Goal: Information Seeking & Learning: Learn about a topic

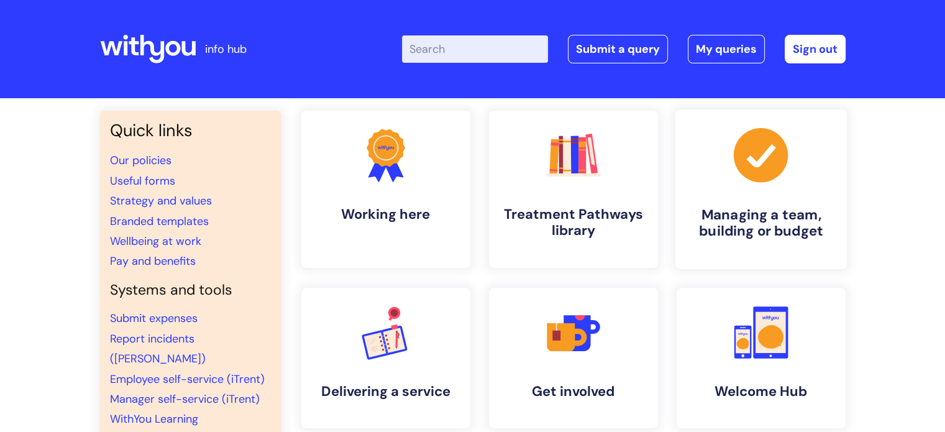
click at [772, 180] on icon at bounding box center [760, 155] width 54 height 54
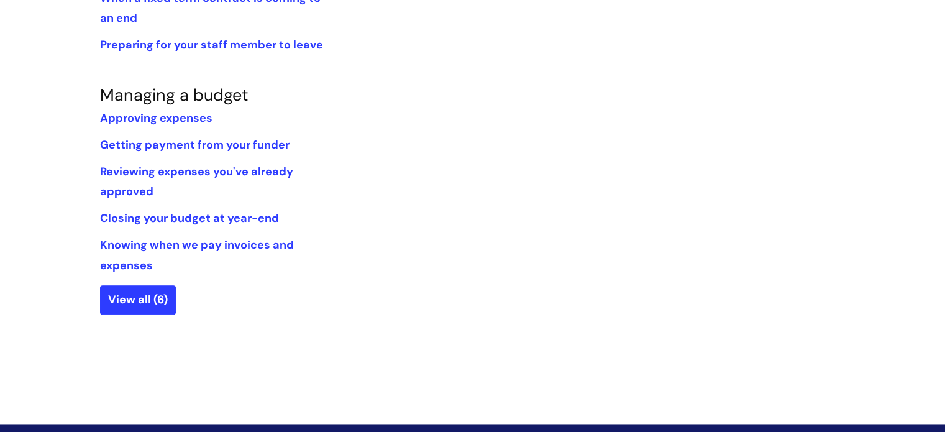
scroll to position [962, 0]
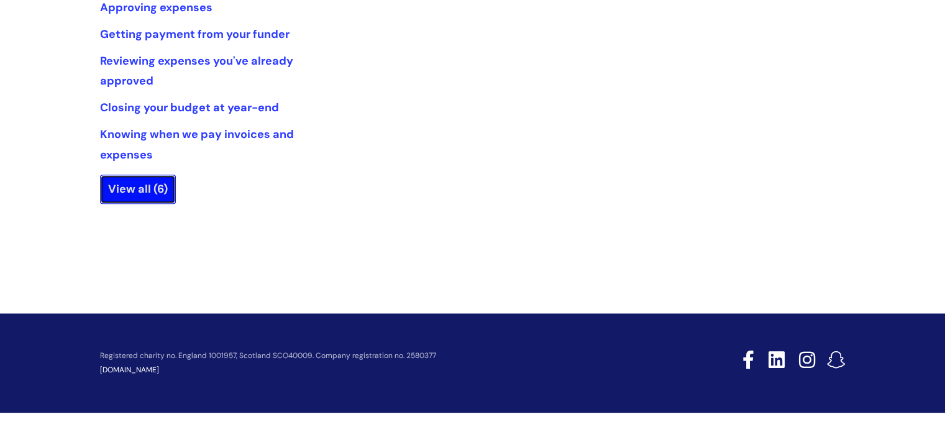
click at [152, 192] on link "View all (6)" at bounding box center [138, 189] width 76 height 29
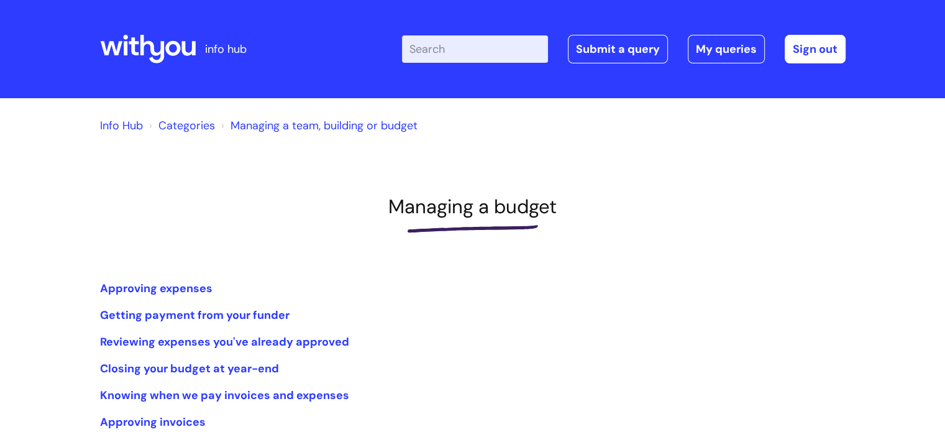
click at [294, 124] on link "Managing a team, building or budget" at bounding box center [323, 125] width 187 height 15
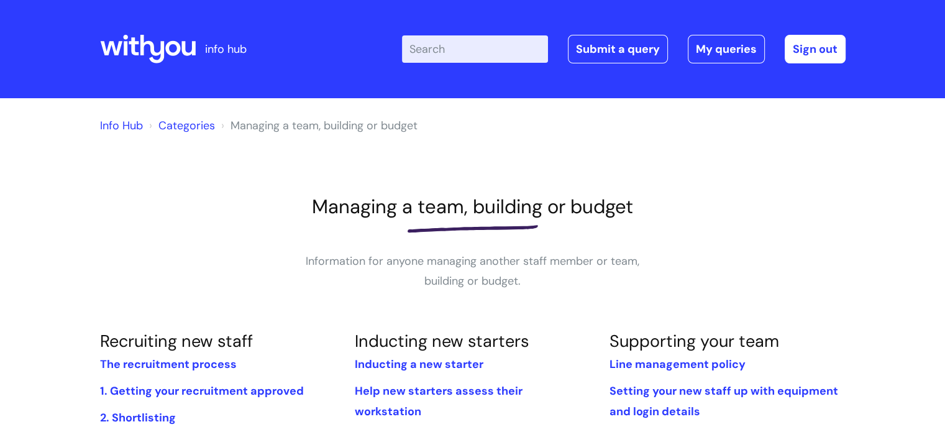
scroll to position [311, 0]
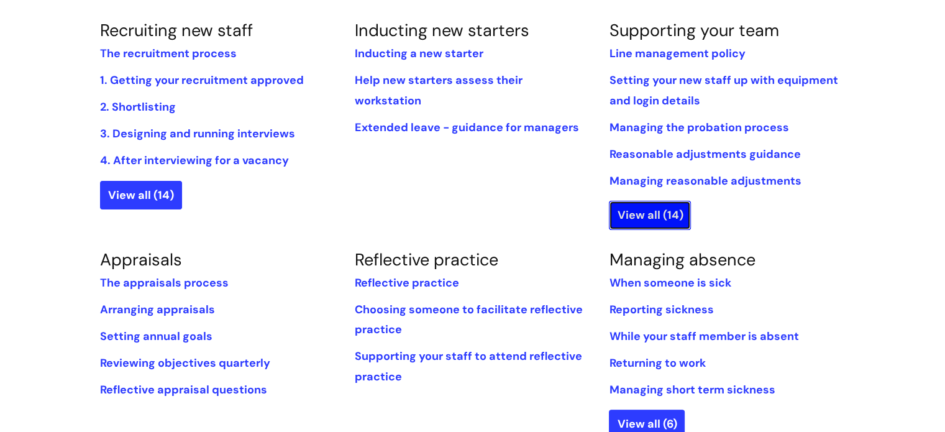
click at [679, 217] on link "View all (14)" at bounding box center [650, 215] width 82 height 29
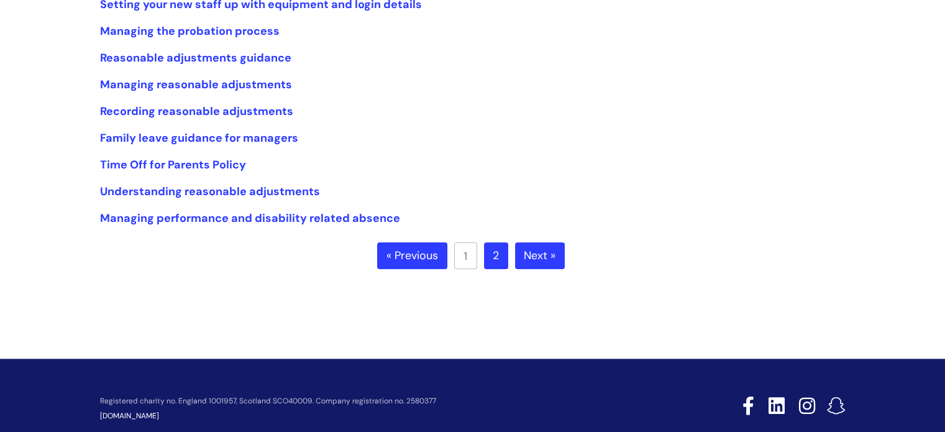
scroll to position [186, 0]
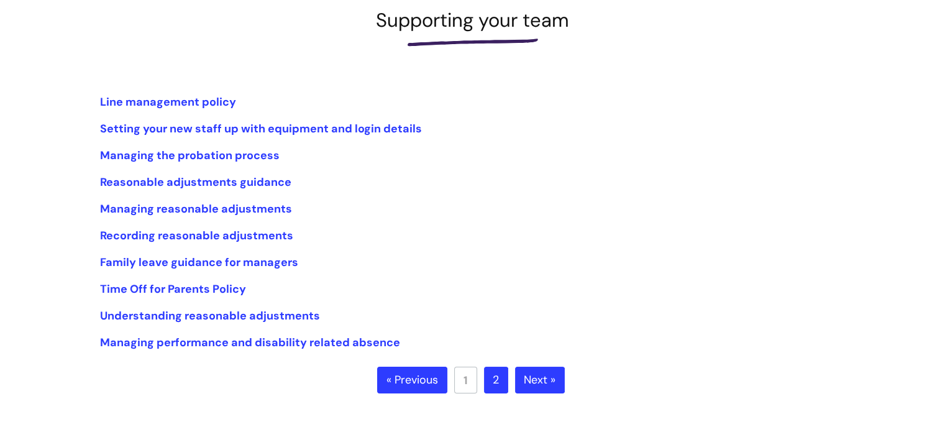
click at [501, 380] on link "2" at bounding box center [496, 380] width 24 height 27
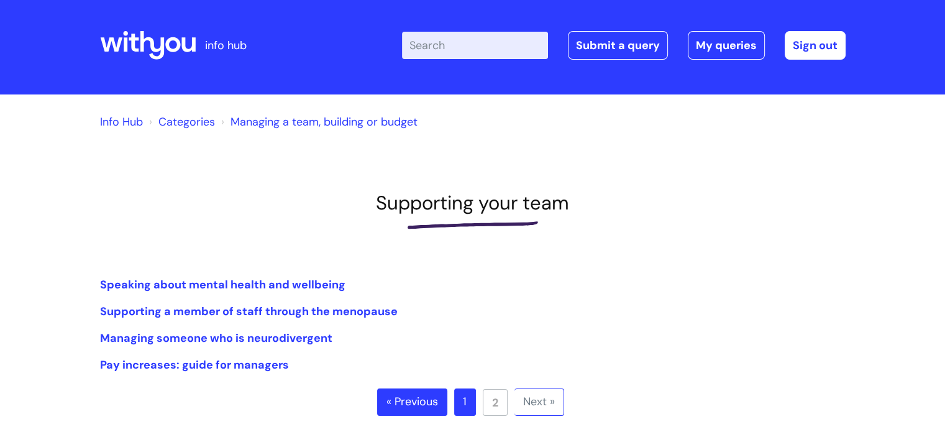
scroll to position [124, 0]
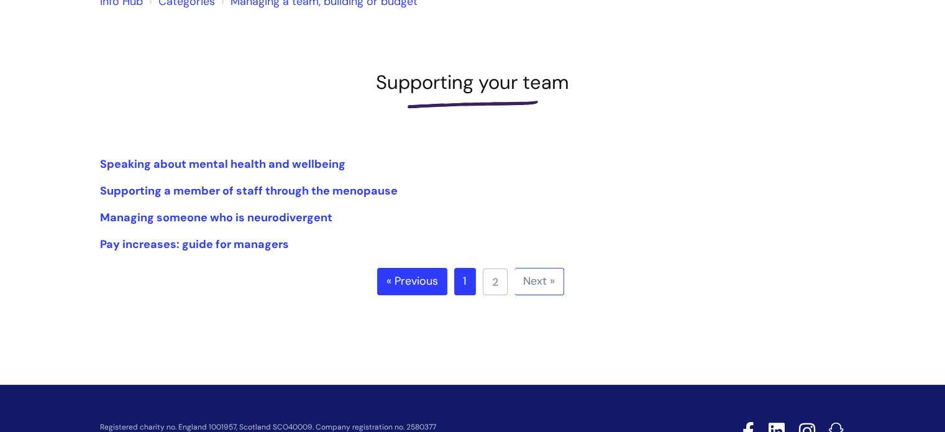
click at [460, 287] on link "1" at bounding box center [465, 281] width 22 height 27
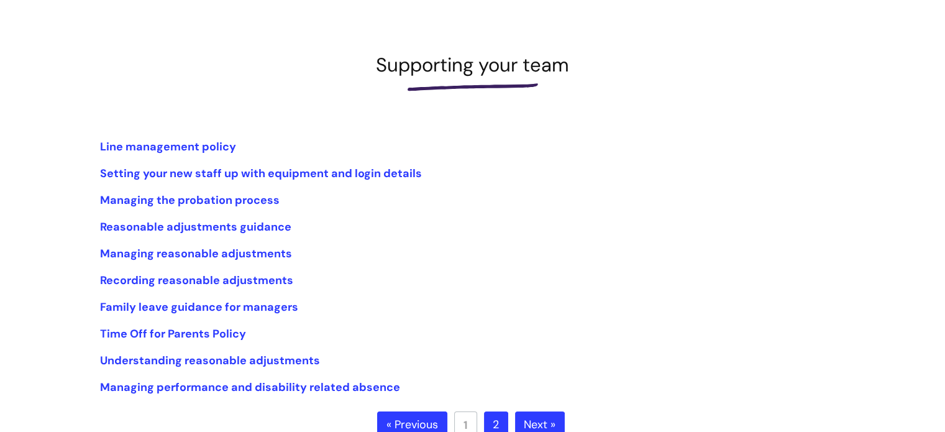
scroll to position [248, 0]
